Goal: Obtain resource: Download file/media

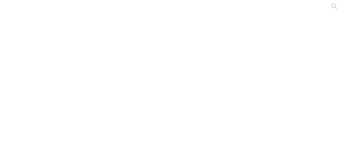
click at [11, 10] on icon at bounding box center [10, 109] width 17 height 215
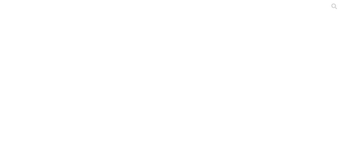
type input "la"
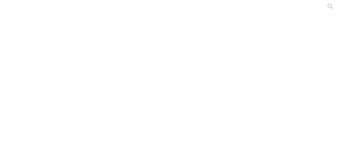
type input "prem"
